Goal: Task Accomplishment & Management: Complete application form

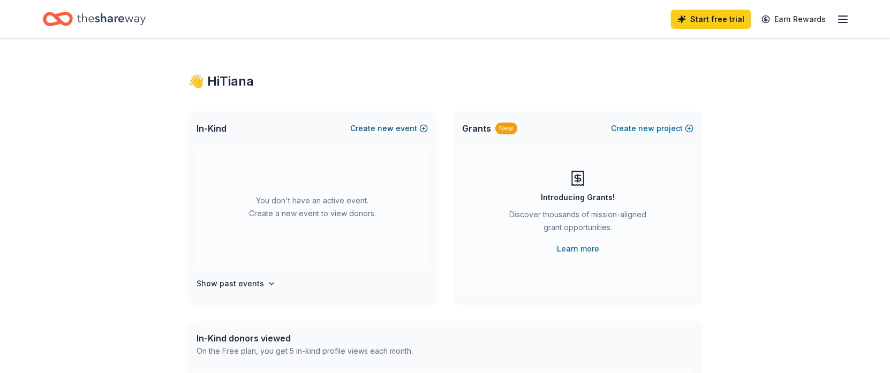
click at [395, 131] on button "Create new event" at bounding box center [389, 128] width 78 height 13
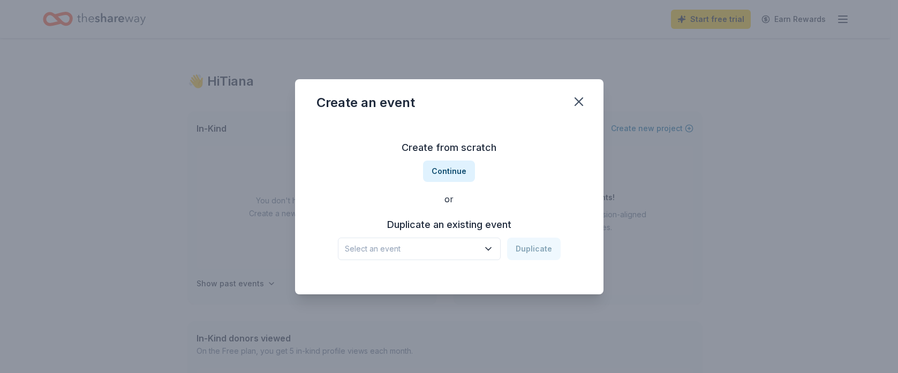
click at [485, 248] on icon "button" at bounding box center [488, 249] width 11 height 11
click at [448, 170] on button "Continue" at bounding box center [449, 171] width 52 height 21
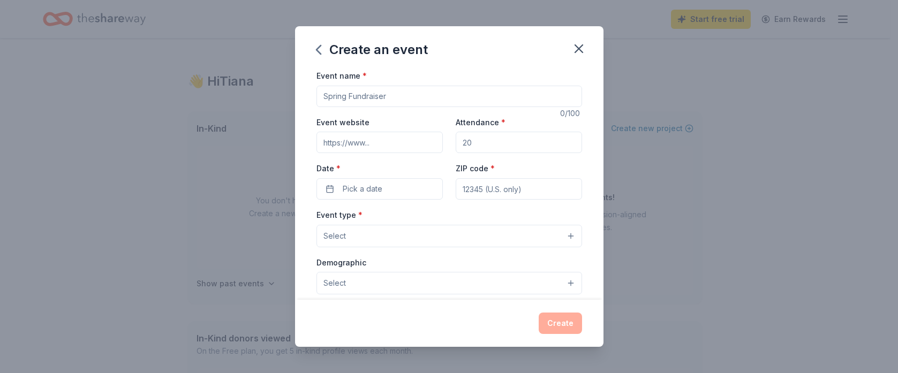
click at [407, 97] on input "Event name *" at bounding box center [449, 96] width 266 height 21
type input "Wonderful Made Sneaker Ball"
type input "[DOMAIN_NAME]"
click at [483, 141] on input "Attendance *" at bounding box center [519, 142] width 126 height 21
type input "100"
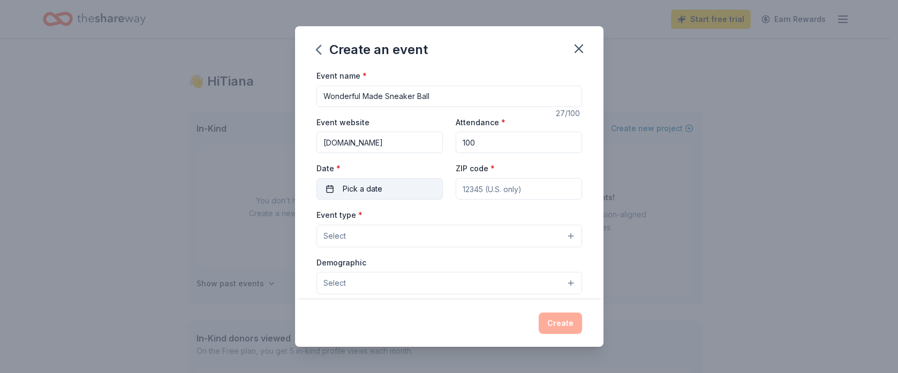
click at [413, 194] on button "Pick a date" at bounding box center [379, 188] width 126 height 21
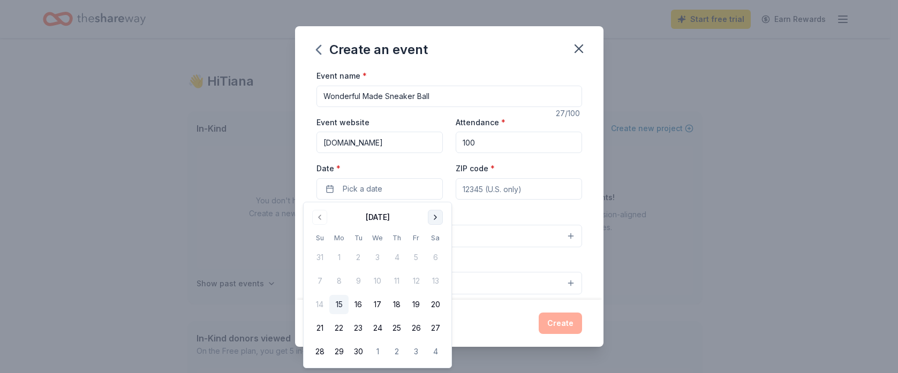
click at [433, 217] on button "Go to next month" at bounding box center [435, 217] width 15 height 15
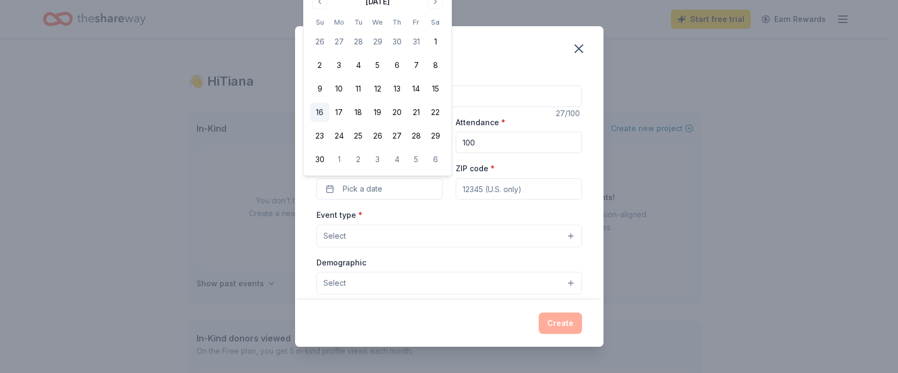
click at [312, 112] on button "16" at bounding box center [319, 112] width 19 height 19
click at [475, 191] on input "ZIP code *" at bounding box center [519, 188] width 126 height 21
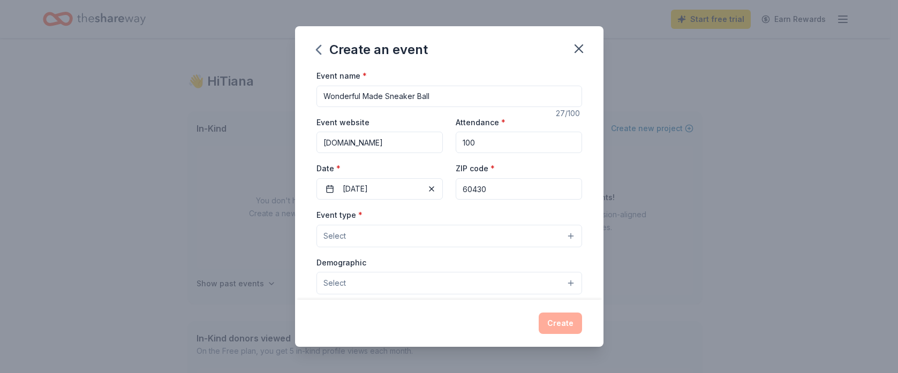
type input "60430"
click at [457, 241] on button "Select" at bounding box center [449, 236] width 266 height 22
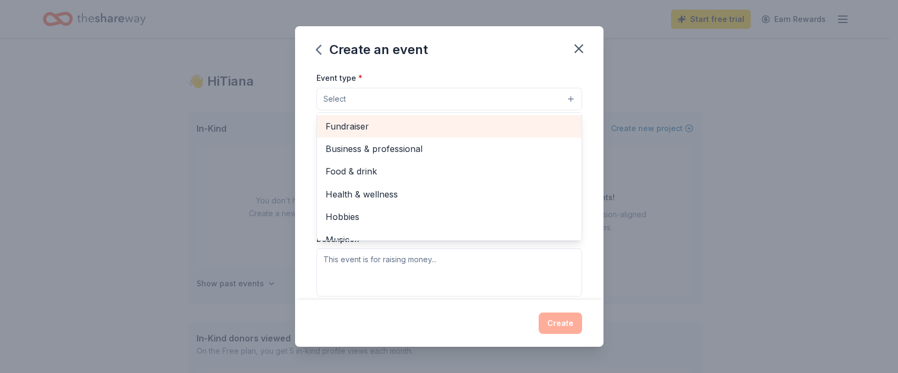
click at [397, 123] on span "Fundraiser" at bounding box center [449, 126] width 247 height 14
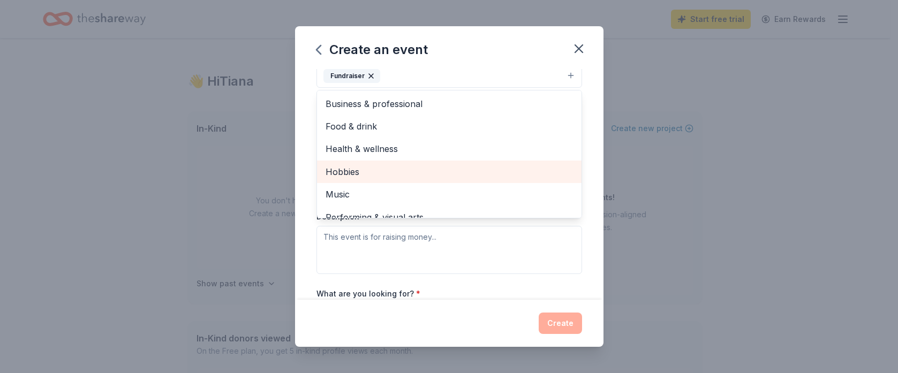
scroll to position [13, 0]
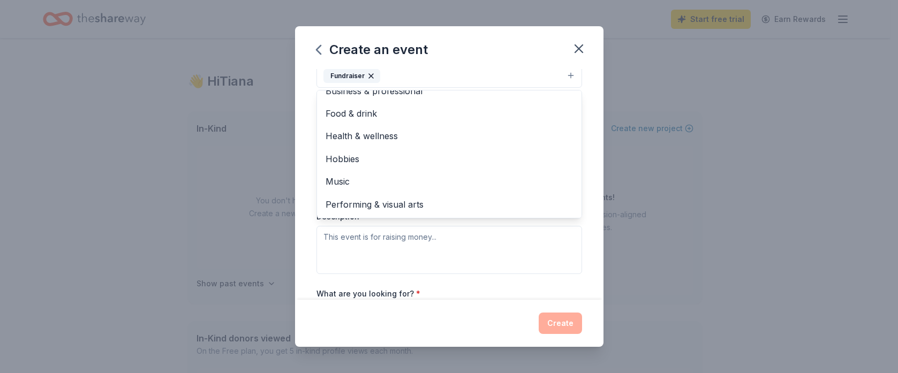
click at [301, 236] on div "Event name * Wonderful Made Sneaker Ball 27 /100 Event website [DOMAIN_NAME] At…" at bounding box center [449, 184] width 308 height 231
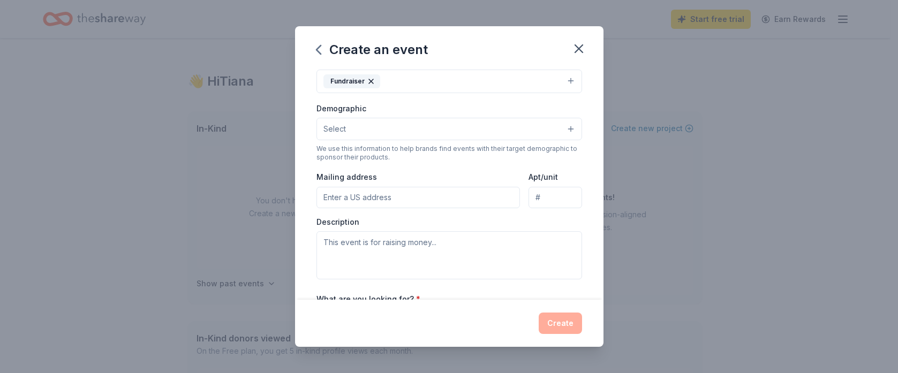
click at [393, 200] on input "Mailing address" at bounding box center [418, 197] width 204 height 21
type input "[STREET_ADDRESS]"
click at [382, 240] on textarea at bounding box center [449, 255] width 266 height 48
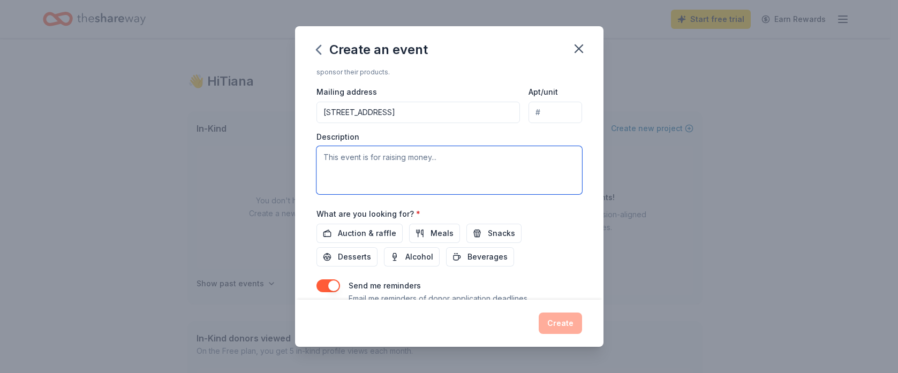
scroll to position [262, 0]
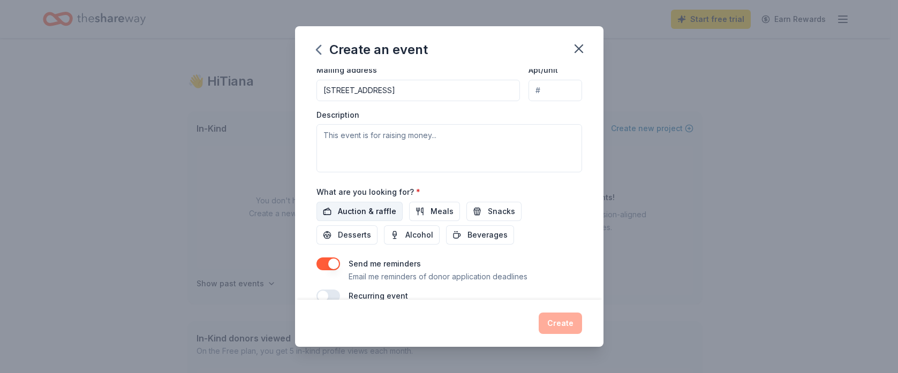
click at [359, 209] on span "Auction & raffle" at bounding box center [367, 211] width 58 height 13
click at [419, 213] on button "Meals" at bounding box center [434, 211] width 51 height 19
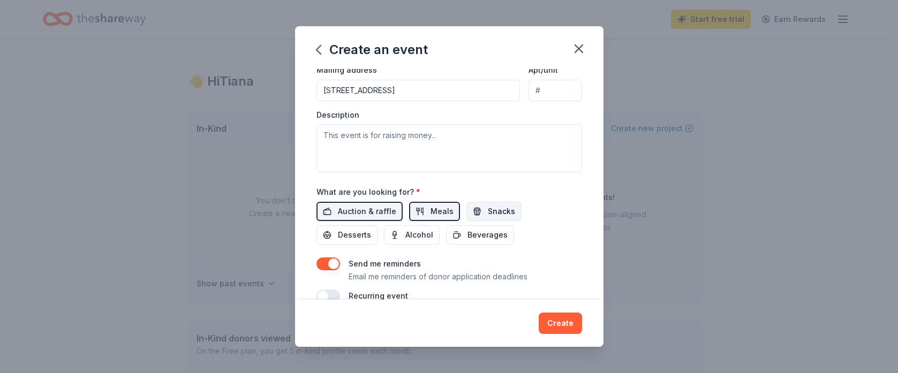
click at [488, 210] on span "Snacks" at bounding box center [501, 211] width 27 height 13
click at [345, 234] on span "Desserts" at bounding box center [354, 235] width 33 height 13
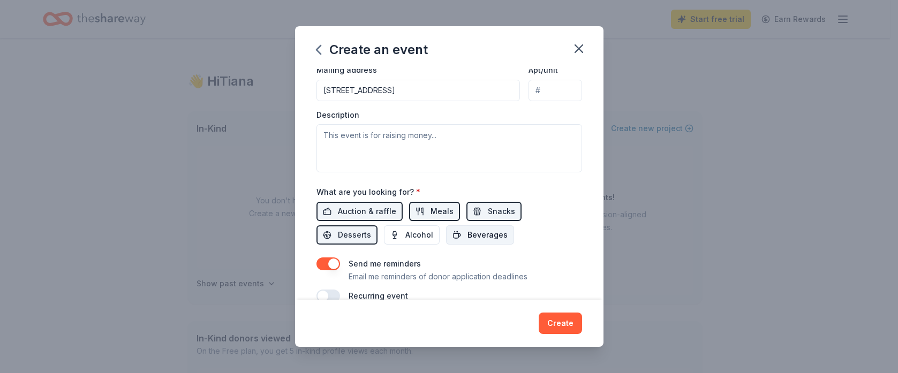
click at [480, 236] on span "Beverages" at bounding box center [487, 235] width 40 height 13
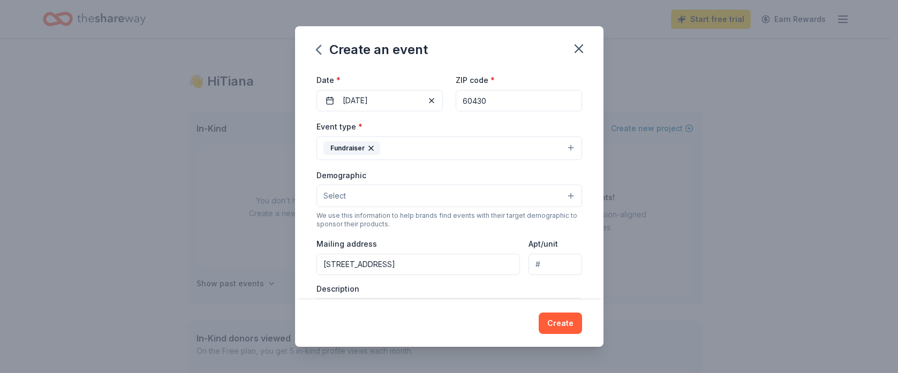
scroll to position [107, 0]
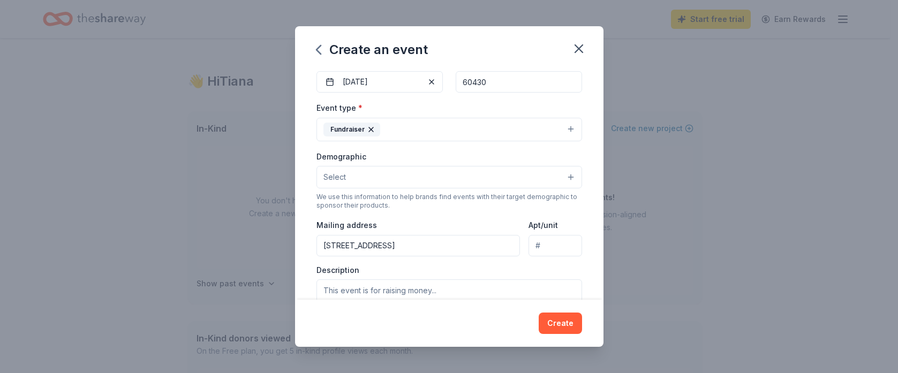
click at [427, 176] on button "Select" at bounding box center [449, 177] width 266 height 22
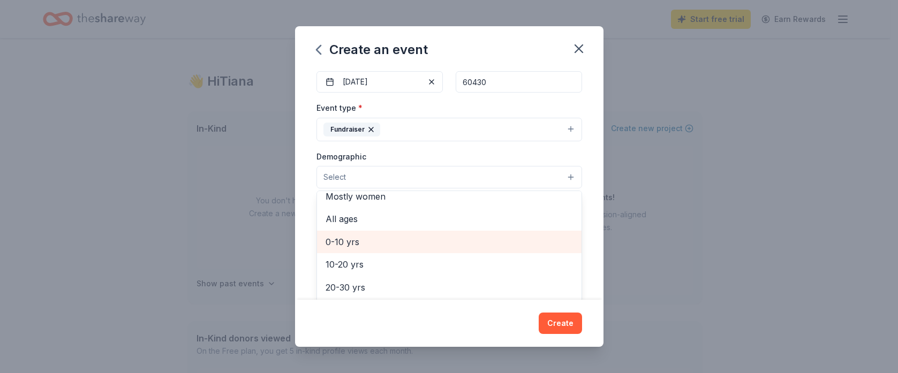
scroll to position [0, 0]
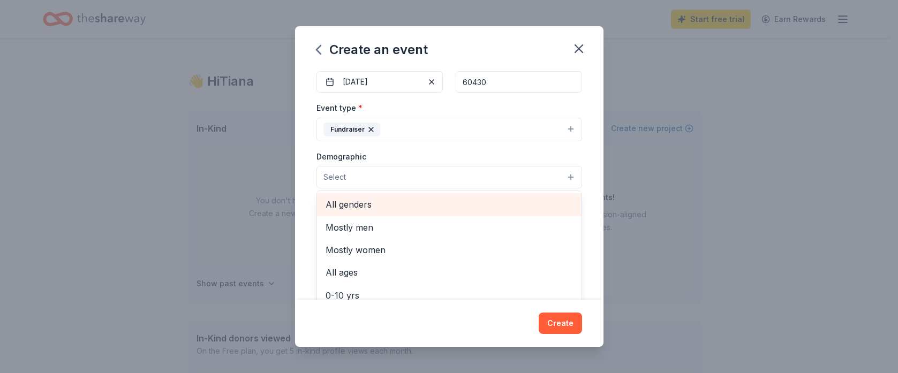
click at [425, 209] on span "All genders" at bounding box center [449, 205] width 247 height 14
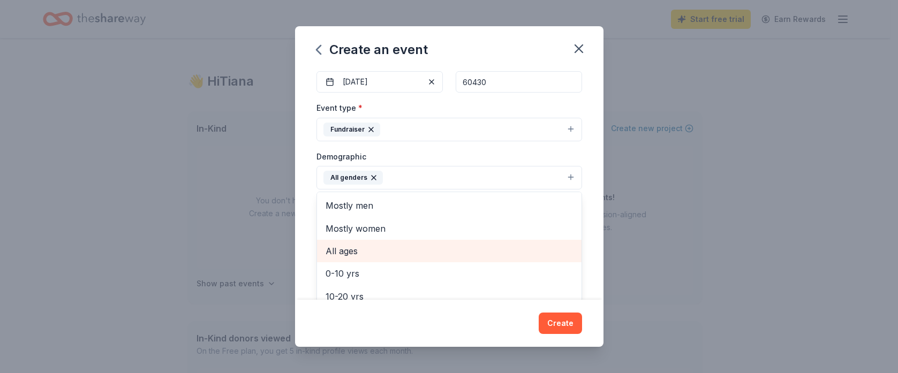
click at [419, 248] on span "All ages" at bounding box center [449, 251] width 247 height 14
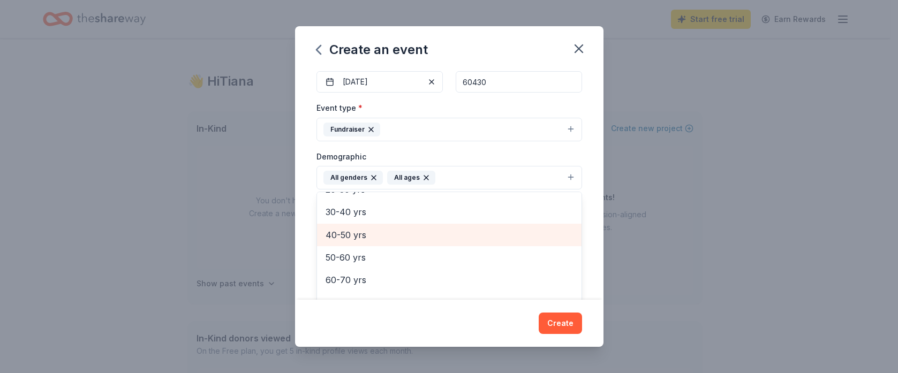
scroll to position [126, 0]
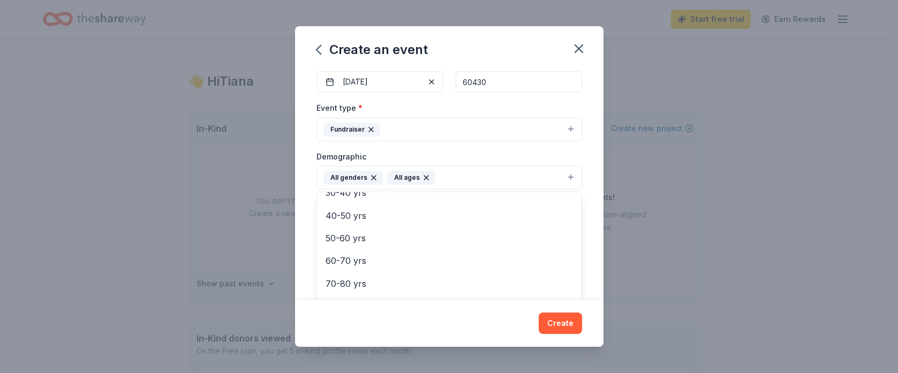
click at [464, 156] on div "Demographic All genders All ages Mostly men Mostly women 0-10 yrs 10-20 yrs 20-…" at bounding box center [449, 170] width 266 height 40
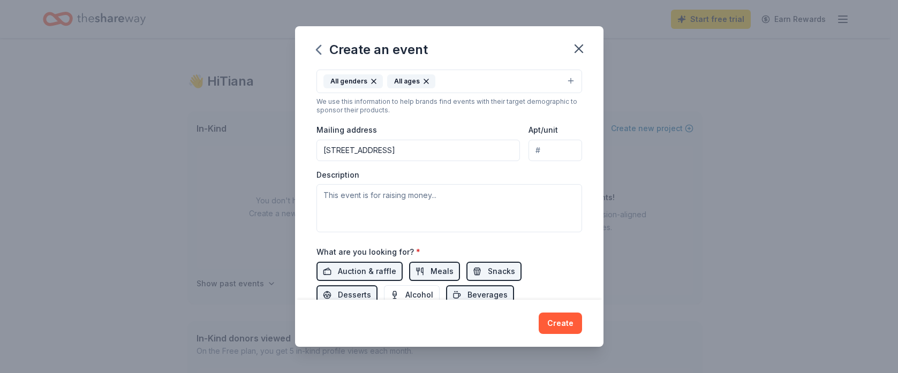
scroll to position [214, 0]
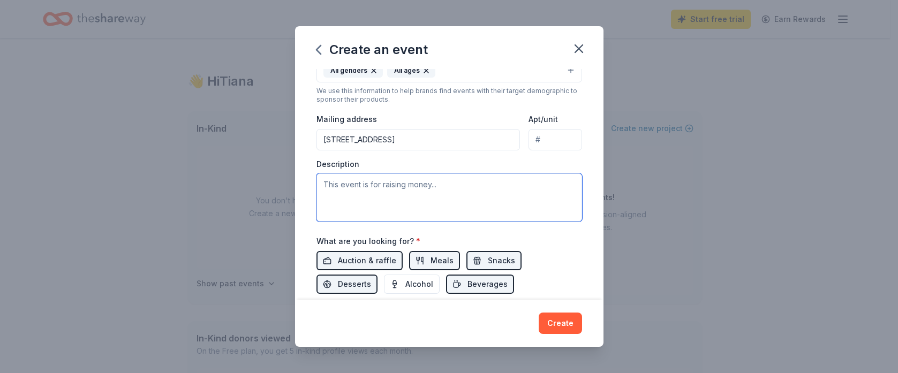
click at [462, 191] on textarea at bounding box center [449, 197] width 266 height 48
